Goal: Use online tool/utility: Utilize a website feature to perform a specific function

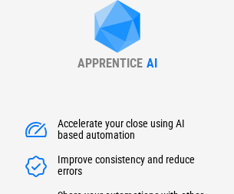
type input "******"
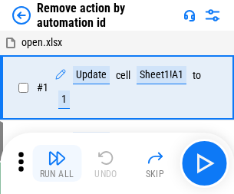
click at [57, 163] on img "button" at bounding box center [57, 158] width 18 height 18
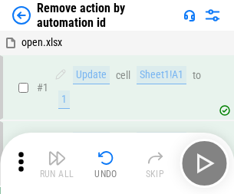
scroll to position [57, 0]
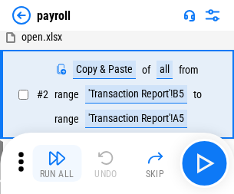
click at [57, 163] on img "button" at bounding box center [57, 158] width 18 height 18
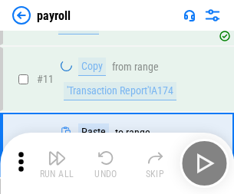
scroll to position [111, 0]
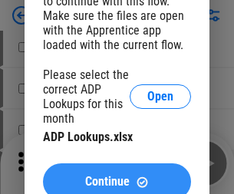
click at [117, 176] on span "Continue" at bounding box center [107, 182] width 44 height 12
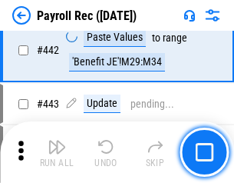
scroll to position [7607, 0]
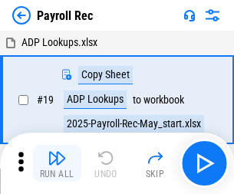
click at [57, 163] on img "button" at bounding box center [57, 158] width 18 height 18
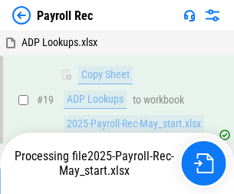
scroll to position [94, 0]
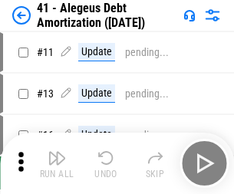
click at [57, 163] on img "button" at bounding box center [57, 158] width 18 height 18
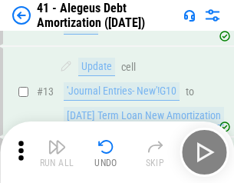
scroll to position [189, 0]
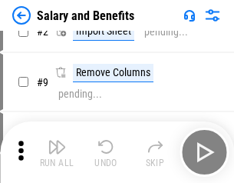
click at [57, 152] on img "button" at bounding box center [57, 146] width 18 height 18
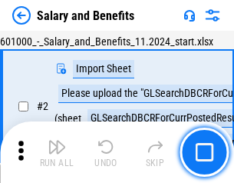
scroll to position [111, 0]
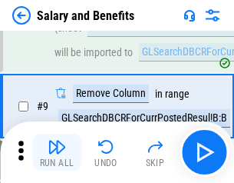
click at [57, 152] on img "button" at bounding box center [57, 146] width 18 height 18
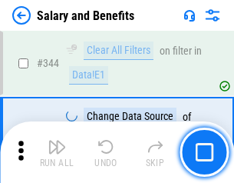
scroll to position [7184, 0]
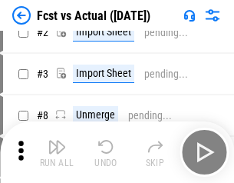
click at [57, 152] on img "button" at bounding box center [57, 146] width 18 height 18
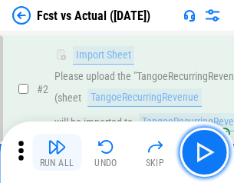
scroll to position [143, 0]
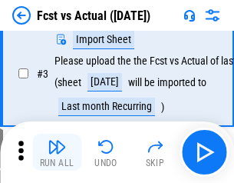
click at [57, 152] on img "button" at bounding box center [57, 146] width 18 height 18
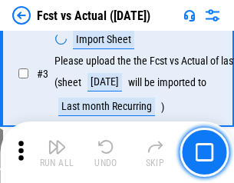
scroll to position [230, 0]
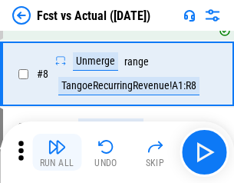
click at [57, 152] on img "button" at bounding box center [57, 146] width 18 height 18
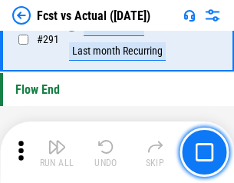
scroll to position [7261, 0]
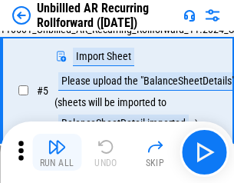
click at [57, 152] on img "button" at bounding box center [57, 146] width 18 height 18
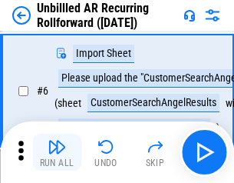
click at [57, 152] on img "button" at bounding box center [57, 146] width 18 height 18
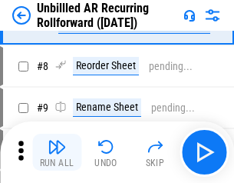
click at [57, 152] on img "button" at bounding box center [57, 146] width 18 height 18
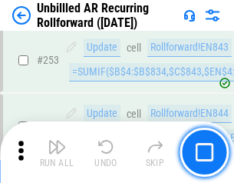
scroll to position [5211, 0]
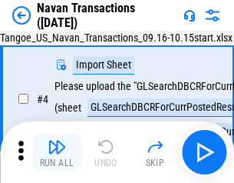
click at [57, 152] on img "button" at bounding box center [57, 146] width 18 height 18
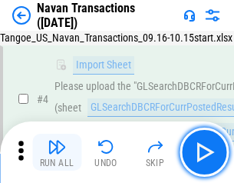
scroll to position [132, 0]
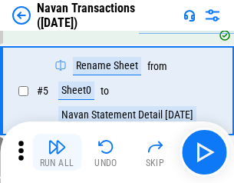
click at [57, 152] on img "button" at bounding box center [57, 146] width 18 height 18
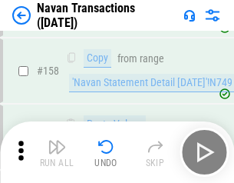
scroll to position [4974, 0]
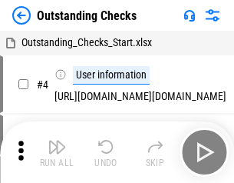
click at [57, 152] on img "button" at bounding box center [57, 146] width 18 height 18
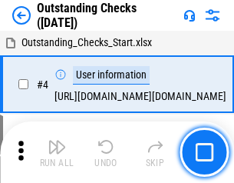
scroll to position [160, 0]
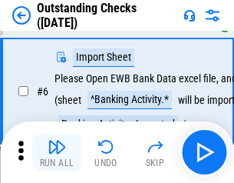
click at [57, 152] on img "button" at bounding box center [57, 146] width 18 height 18
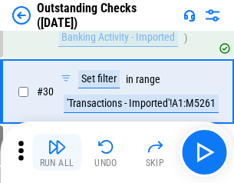
click at [57, 152] on img "button" at bounding box center [57, 146] width 18 height 18
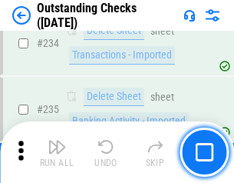
scroll to position [4659, 0]
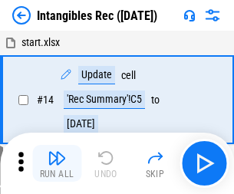
click at [57, 163] on img "button" at bounding box center [57, 158] width 18 height 18
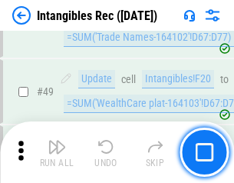
scroll to position [598, 0]
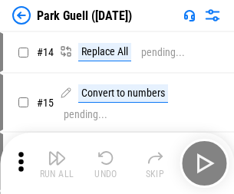
click at [57, 152] on img "button" at bounding box center [57, 158] width 18 height 18
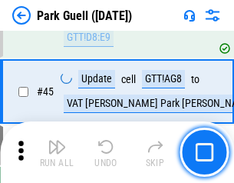
scroll to position [1919, 0]
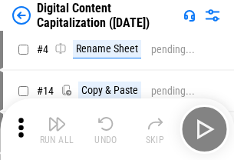
click at [57, 129] on img "button" at bounding box center [57, 123] width 18 height 18
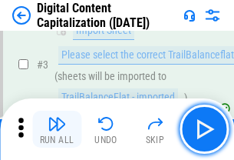
scroll to position [143, 0]
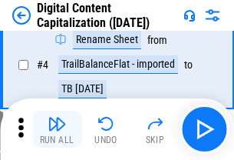
click at [57, 129] on img "button" at bounding box center [57, 123] width 18 height 18
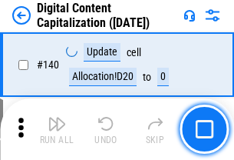
scroll to position [1627, 0]
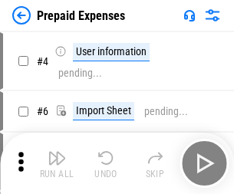
click at [57, 152] on img "button" at bounding box center [57, 158] width 18 height 18
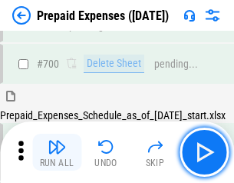
scroll to position [4219, 0]
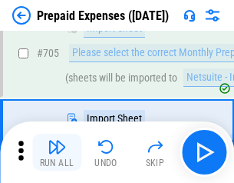
click at [57, 152] on img "button" at bounding box center [57, 146] width 18 height 18
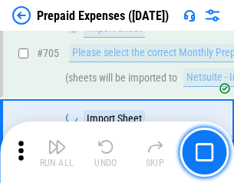
scroll to position [4297, 0]
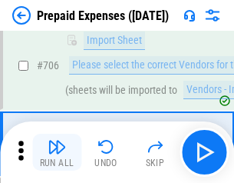
click at [57, 152] on img "button" at bounding box center [57, 146] width 18 height 18
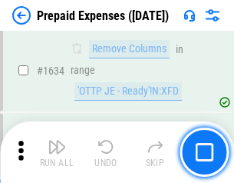
scroll to position [14938, 0]
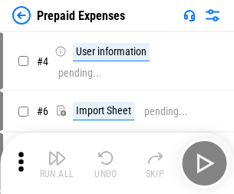
click at [57, 163] on img "button" at bounding box center [57, 158] width 18 height 18
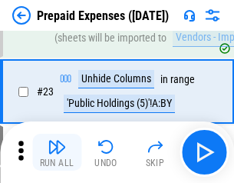
click at [57, 152] on img "button" at bounding box center [57, 146] width 18 height 18
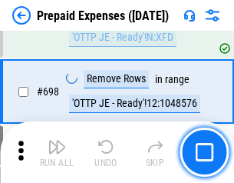
scroll to position [5343, 0]
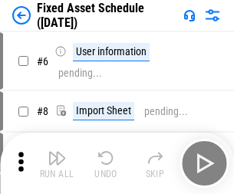
click at [57, 163] on img "button" at bounding box center [57, 158] width 18 height 18
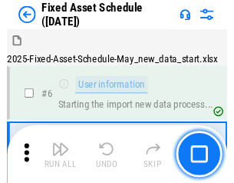
scroll to position [161, 0]
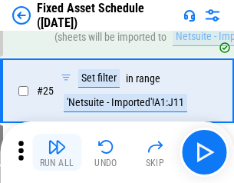
click at [57, 152] on img "button" at bounding box center [57, 146] width 18 height 18
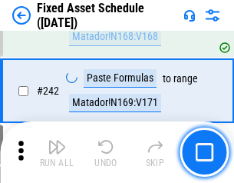
scroll to position [4753, 0]
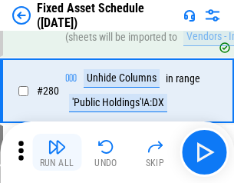
click at [57, 152] on img "button" at bounding box center [57, 146] width 18 height 18
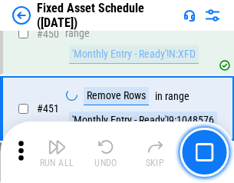
scroll to position [6859, 0]
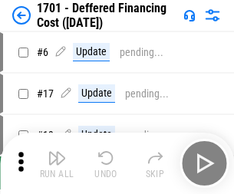
click at [57, 163] on img "button" at bounding box center [57, 158] width 18 height 18
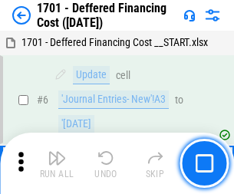
scroll to position [184, 0]
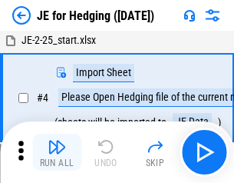
click at [57, 152] on img "button" at bounding box center [57, 146] width 18 height 18
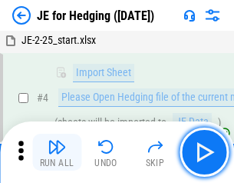
scroll to position [87, 0]
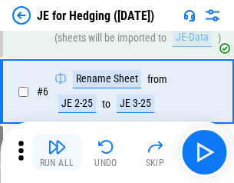
click at [57, 152] on img "button" at bounding box center [57, 146] width 18 height 18
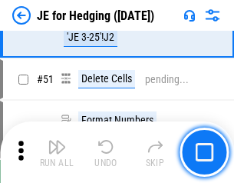
scroll to position [993, 0]
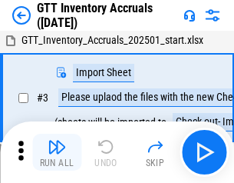
click at [57, 152] on img "button" at bounding box center [57, 146] width 18 height 18
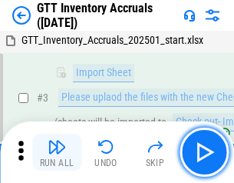
scroll to position [99, 0]
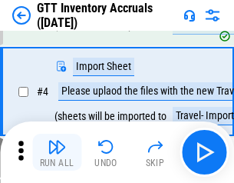
click at [57, 152] on img "button" at bounding box center [57, 146] width 18 height 18
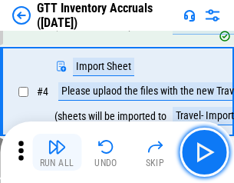
scroll to position [177, 0]
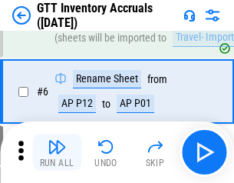
click at [57, 152] on img "button" at bounding box center [57, 146] width 18 height 18
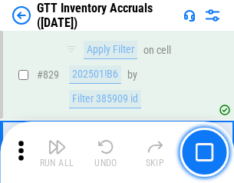
scroll to position [11646, 0]
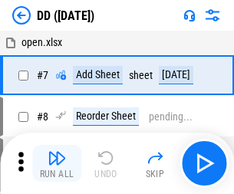
click at [57, 163] on img "button" at bounding box center [57, 158] width 18 height 18
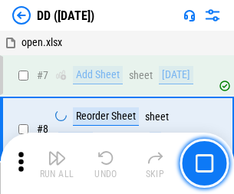
scroll to position [148, 0]
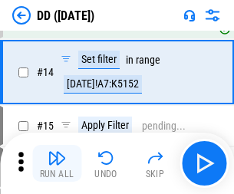
click at [57, 163] on img "button" at bounding box center [57, 158] width 18 height 18
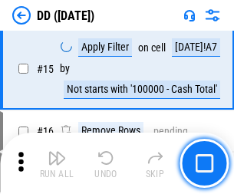
scroll to position [394, 0]
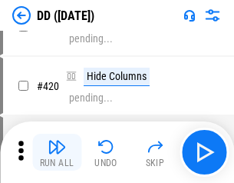
click at [57, 152] on img "button" at bounding box center [57, 146] width 18 height 18
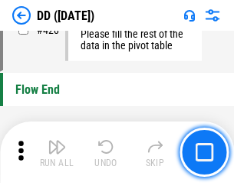
scroll to position [7343, 0]
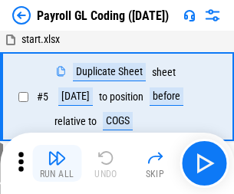
click at [57, 163] on img "button" at bounding box center [57, 158] width 18 height 18
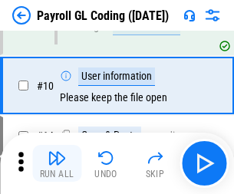
click at [57, 163] on img "button" at bounding box center [57, 158] width 18 height 18
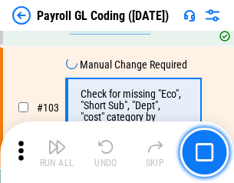
scroll to position [3600, 0]
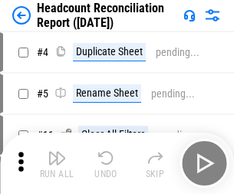
click at [57, 163] on img "button" at bounding box center [57, 158] width 18 height 18
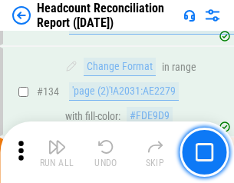
scroll to position [1844, 0]
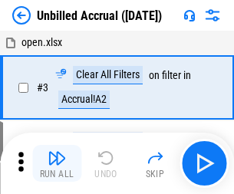
click at [57, 163] on img "button" at bounding box center [57, 158] width 18 height 18
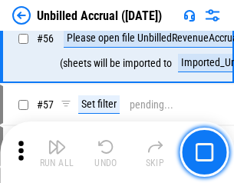
scroll to position [1680, 0]
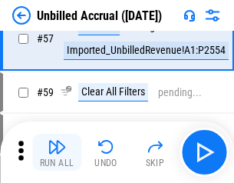
click at [57, 152] on img "button" at bounding box center [57, 146] width 18 height 18
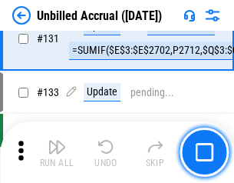
scroll to position [4570, 0]
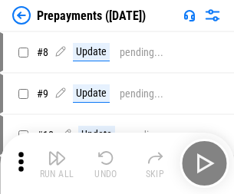
click at [57, 163] on img "button" at bounding box center [57, 158] width 18 height 18
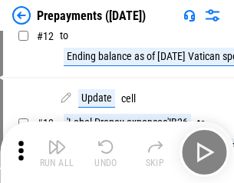
scroll to position [96, 0]
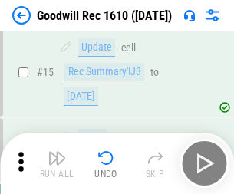
scroll to position [262, 0]
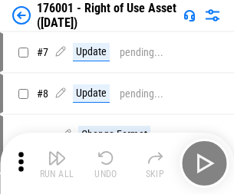
click at [57, 163] on img "button" at bounding box center [57, 158] width 18 height 18
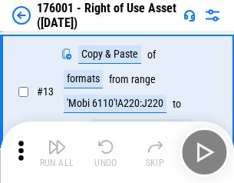
scroll to position [99, 0]
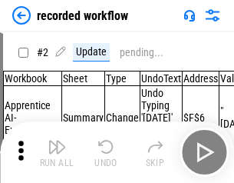
click at [57, 152] on img "button" at bounding box center [57, 146] width 18 height 18
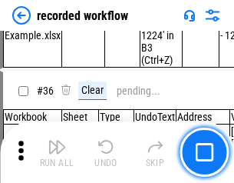
scroll to position [4796, 0]
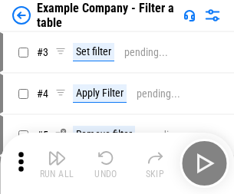
click at [57, 163] on img "button" at bounding box center [57, 158] width 18 height 18
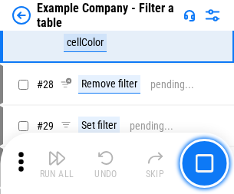
scroll to position [1404, 0]
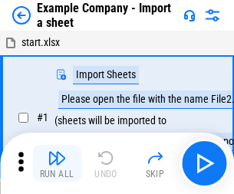
click at [57, 152] on img "button" at bounding box center [57, 158] width 18 height 18
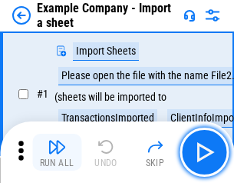
scroll to position [129, 0]
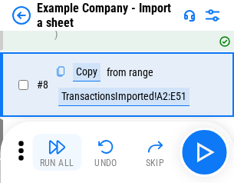
click at [57, 152] on img "button" at bounding box center [57, 146] width 18 height 18
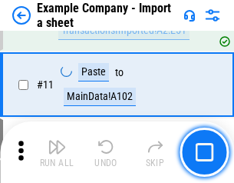
scroll to position [339, 0]
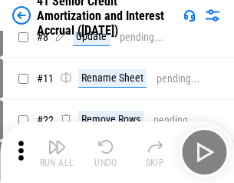
click at [57, 152] on img "button" at bounding box center [57, 146] width 18 height 18
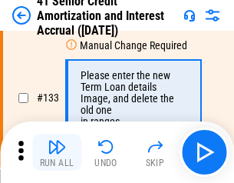
click at [57, 152] on img "button" at bounding box center [57, 146] width 18 height 18
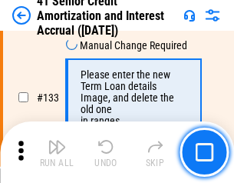
scroll to position [1603, 0]
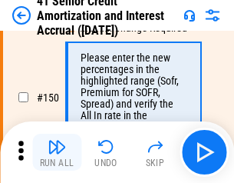
click at [57, 152] on img "button" at bounding box center [57, 146] width 18 height 18
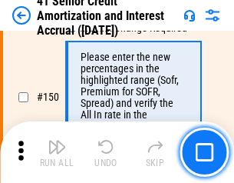
scroll to position [1764, 0]
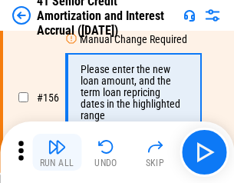
click at [57, 152] on img "button" at bounding box center [57, 146] width 18 height 18
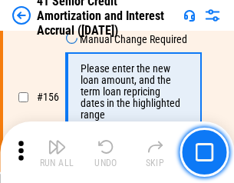
scroll to position [1870, 0]
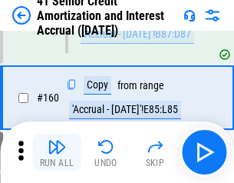
click at [57, 152] on img "button" at bounding box center [57, 146] width 18 height 18
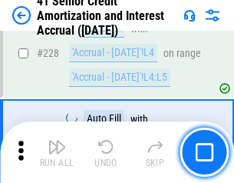
scroll to position [3436, 0]
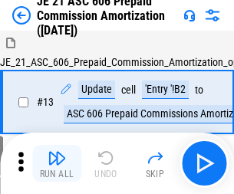
click at [57, 152] on img "button" at bounding box center [57, 158] width 18 height 18
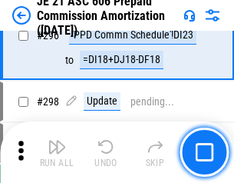
scroll to position [2823, 0]
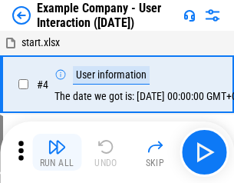
click at [57, 152] on img "button" at bounding box center [57, 146] width 18 height 18
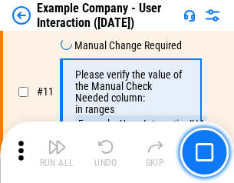
scroll to position [332, 0]
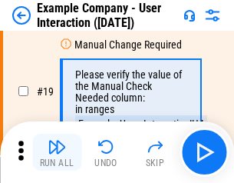
click at [57, 152] on img "button" at bounding box center [57, 146] width 18 height 18
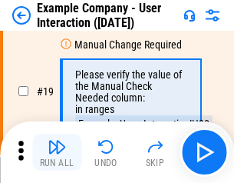
click at [57, 152] on img "button" at bounding box center [57, 146] width 18 height 18
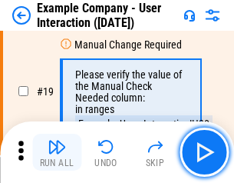
scroll to position [423, 0]
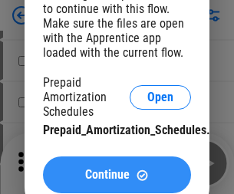
click at [117, 175] on span "Continue" at bounding box center [107, 175] width 44 height 12
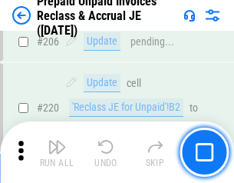
scroll to position [1989, 0]
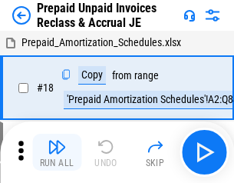
click at [57, 152] on img "button" at bounding box center [57, 146] width 18 height 18
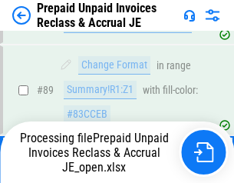
scroll to position [1030, 0]
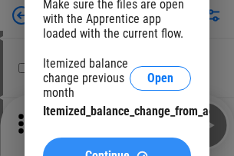
click at [117, 150] on span "Continue" at bounding box center [107, 156] width 44 height 12
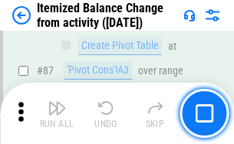
scroll to position [1500, 0]
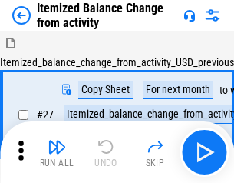
scroll to position [24, 0]
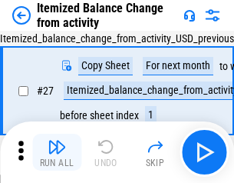
click at [57, 152] on img "button" at bounding box center [57, 146] width 18 height 18
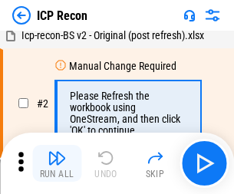
click at [57, 163] on img "button" at bounding box center [57, 158] width 18 height 18
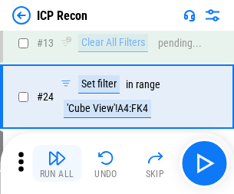
click at [57, 163] on img "button" at bounding box center [57, 158] width 18 height 18
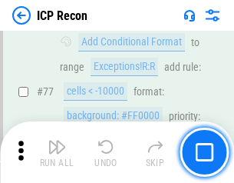
scroll to position [1379, 0]
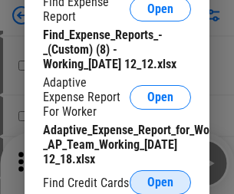
click at [160, 182] on span "Open" at bounding box center [160, 182] width 26 height 12
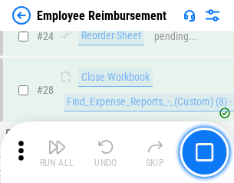
scroll to position [717, 0]
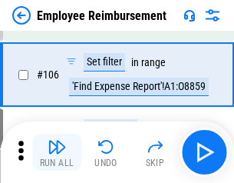
click at [57, 152] on img "button" at bounding box center [57, 146] width 18 height 18
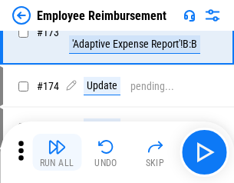
click at [57, 152] on img "button" at bounding box center [57, 146] width 18 height 18
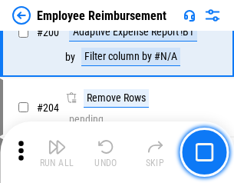
scroll to position [3882, 0]
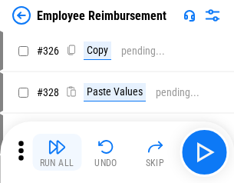
click at [57, 152] on img "button" at bounding box center [57, 146] width 18 height 18
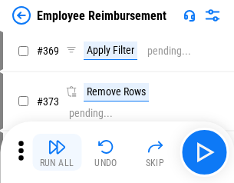
click at [57, 152] on img "button" at bounding box center [57, 146] width 18 height 18
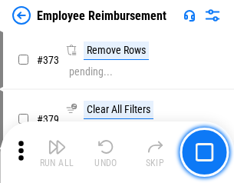
scroll to position [8173, 0]
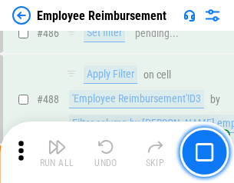
click at [57, 152] on img "button" at bounding box center [57, 146] width 18 height 18
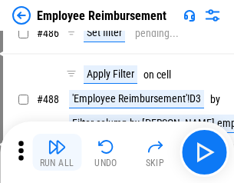
click at [57, 152] on img "button" at bounding box center [57, 146] width 18 height 18
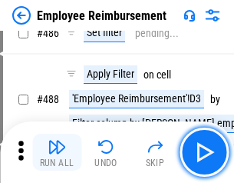
click at [57, 152] on img "button" at bounding box center [57, 146] width 18 height 18
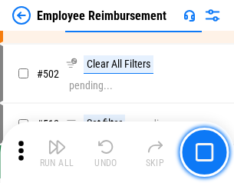
scroll to position [9847, 0]
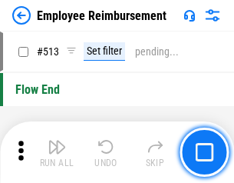
click at [57, 152] on img "button" at bounding box center [57, 146] width 18 height 18
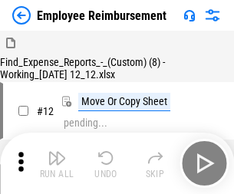
scroll to position [52, 0]
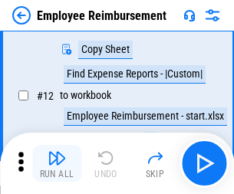
click at [57, 163] on img "button" at bounding box center [57, 158] width 18 height 18
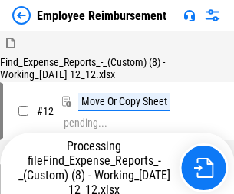
scroll to position [52, 0]
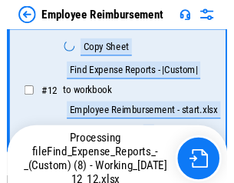
scroll to position [312, 0]
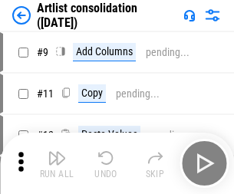
click at [57, 163] on img "button" at bounding box center [57, 158] width 18 height 18
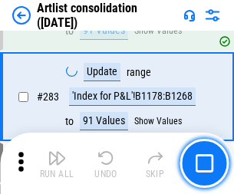
scroll to position [6345, 0]
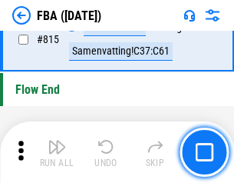
scroll to position [13735, 0]
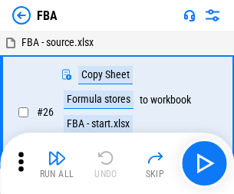
scroll to position [15, 0]
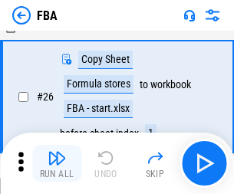
click at [57, 163] on img "button" at bounding box center [57, 158] width 18 height 18
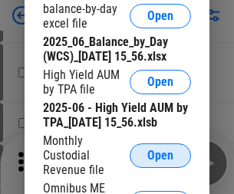
click at [160, 162] on span "Open" at bounding box center [160, 156] width 26 height 12
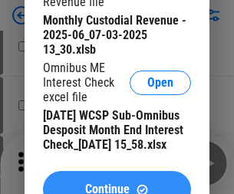
click at [117, 183] on span "Continue" at bounding box center [107, 189] width 44 height 12
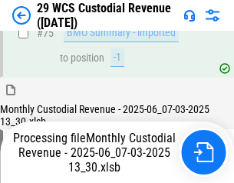
scroll to position [1603, 0]
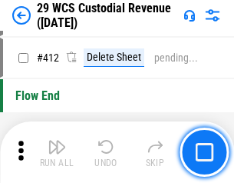
click at [57, 152] on img "button" at bounding box center [57, 146] width 18 height 18
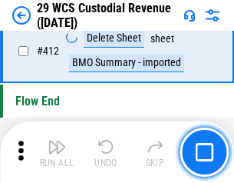
scroll to position [7327, 0]
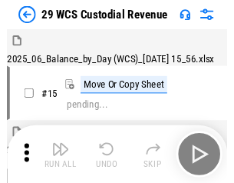
scroll to position [37, 0]
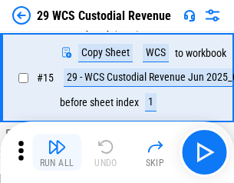
click at [57, 152] on img "button" at bounding box center [57, 146] width 18 height 18
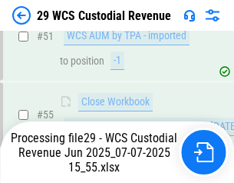
scroll to position [1150, 0]
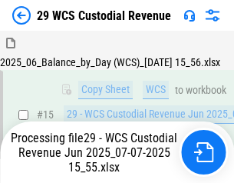
scroll to position [269, 0]
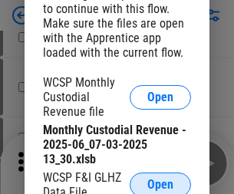
click at [160, 182] on span "Open" at bounding box center [160, 185] width 26 height 12
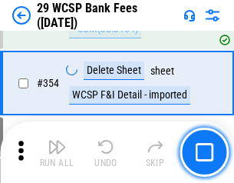
scroll to position [5100, 0]
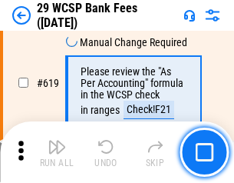
click at [57, 152] on img "button" at bounding box center [57, 146] width 18 height 18
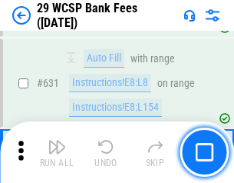
scroll to position [8843, 0]
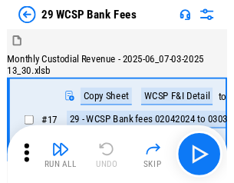
scroll to position [37, 0]
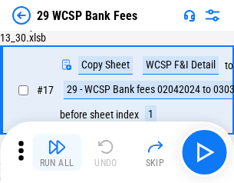
click at [57, 152] on img "button" at bounding box center [57, 146] width 18 height 18
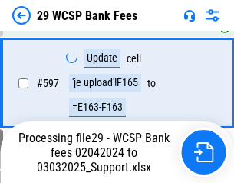
scroll to position [7784, 0]
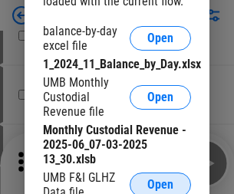
click at [160, 182] on span "Open" at bounding box center [160, 185] width 26 height 12
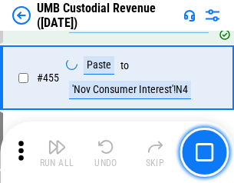
scroll to position [6547, 0]
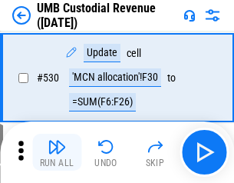
click at [57, 152] on img "button" at bounding box center [57, 146] width 18 height 18
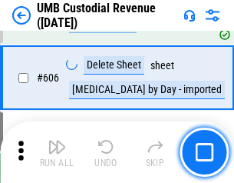
scroll to position [8856, 0]
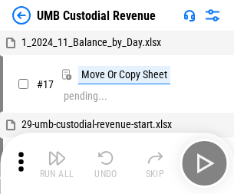
scroll to position [12, 0]
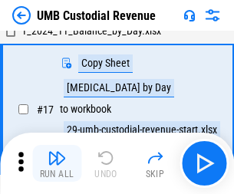
click at [57, 163] on img "button" at bounding box center [57, 158] width 18 height 18
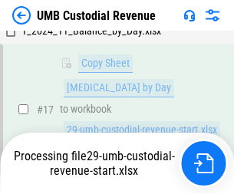
scroll to position [303, 0]
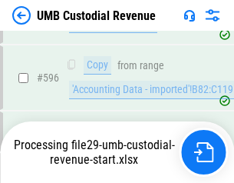
scroll to position [8689, 0]
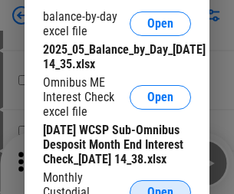
click at [160, 186] on span "Open" at bounding box center [160, 192] width 26 height 12
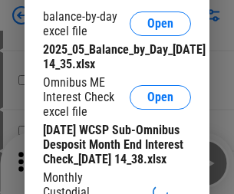
scroll to position [292, 0]
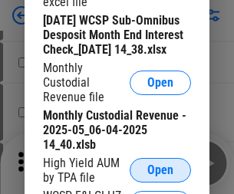
click at [160, 176] on span "Open" at bounding box center [160, 170] width 26 height 12
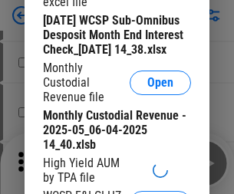
scroll to position [295, 0]
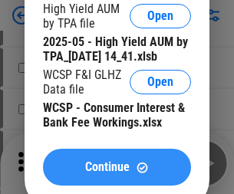
click at [117, 173] on span "Continue" at bounding box center [107, 167] width 44 height 12
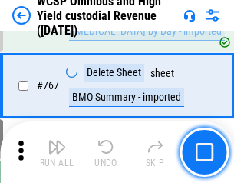
scroll to position [12502, 0]
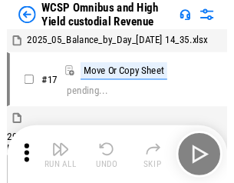
scroll to position [8, 0]
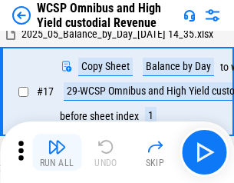
click at [57, 152] on img "button" at bounding box center [57, 146] width 18 height 18
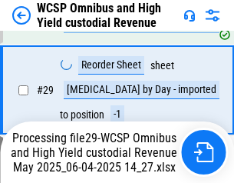
scroll to position [319, 0]
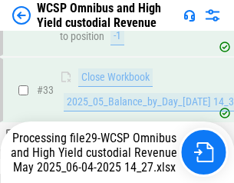
scroll to position [759, 0]
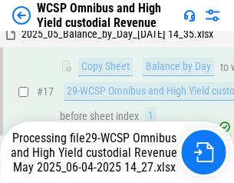
scroll to position [319, 0]
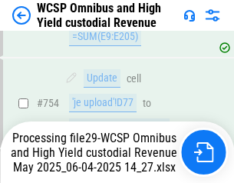
scroll to position [12467, 0]
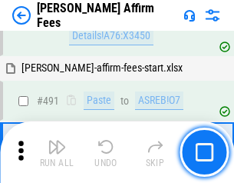
scroll to position [4172, 0]
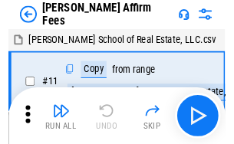
scroll to position [15, 0]
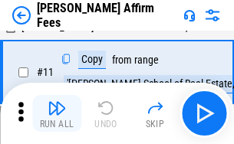
click at [57, 114] on img "button" at bounding box center [57, 108] width 18 height 18
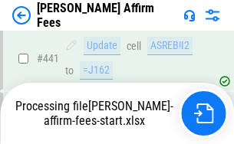
scroll to position [4024, 0]
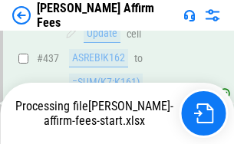
scroll to position [4024, 0]
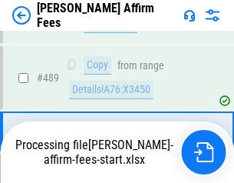
scroll to position [4005, 0]
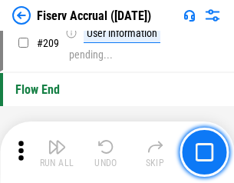
scroll to position [4765, 0]
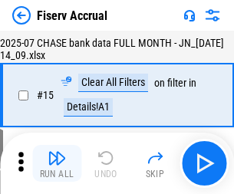
click at [57, 163] on img "button" at bounding box center [57, 158] width 18 height 18
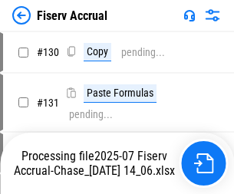
scroll to position [2813, 0]
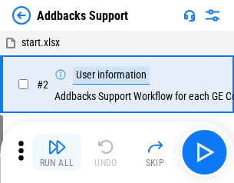
click at [57, 152] on img "button" at bounding box center [57, 146] width 18 height 18
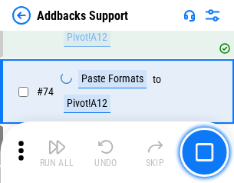
scroll to position [1117, 0]
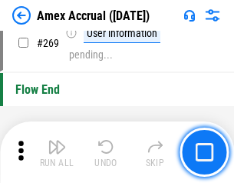
scroll to position [4681, 0]
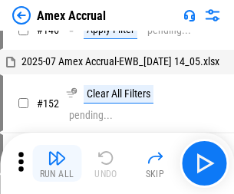
click at [57, 163] on img "button" at bounding box center [57, 158] width 18 height 18
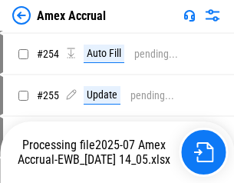
scroll to position [3880, 0]
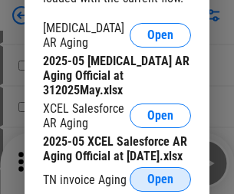
click at [160, 175] on span "Open" at bounding box center [160, 179] width 26 height 12
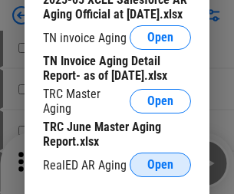
click at [160, 160] on span "Open" at bounding box center [160, 165] width 26 height 12
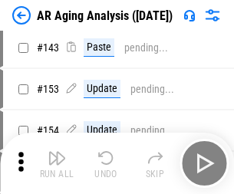
scroll to position [585, 0]
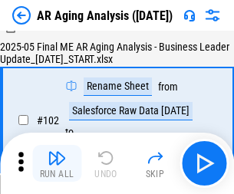
click at [57, 163] on img "button" at bounding box center [57, 158] width 18 height 18
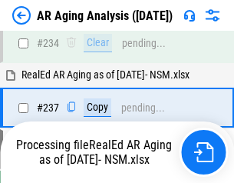
scroll to position [2378, 0]
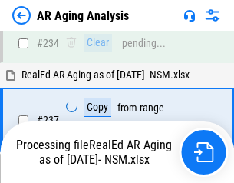
scroll to position [2424, 0]
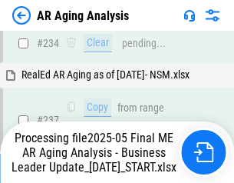
scroll to position [2361, 0]
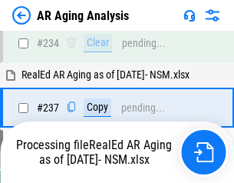
scroll to position [2361, 0]
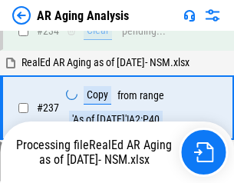
scroll to position [2361, 0]
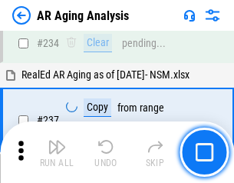
scroll to position [2361, 0]
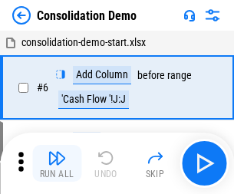
click at [57, 163] on img "button" at bounding box center [57, 158] width 18 height 18
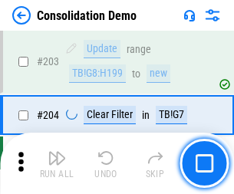
scroll to position [4811, 0]
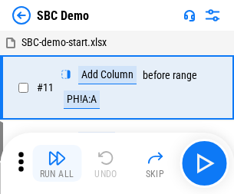
click at [57, 163] on img "button" at bounding box center [57, 158] width 18 height 18
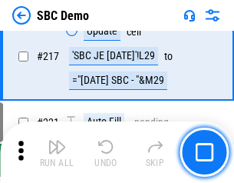
scroll to position [3788, 0]
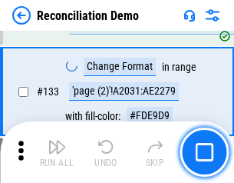
scroll to position [1822, 0]
